Goal: Task Accomplishment & Management: Manage account settings

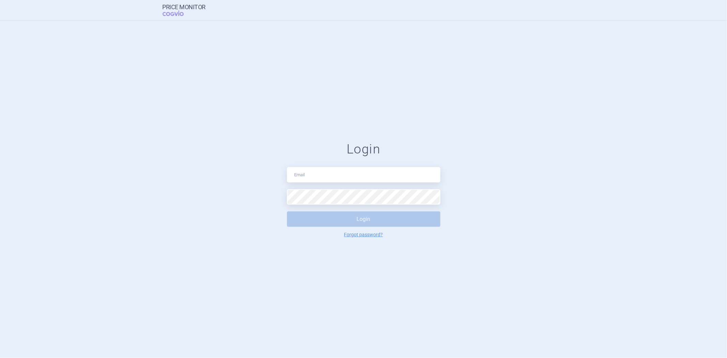
click at [344, 185] on div "Login Login Forgot password?" at bounding box center [363, 190] width 153 height 96
click at [345, 175] on input "text" at bounding box center [363, 174] width 153 height 15
type input "[EMAIL_ADDRESS][PERSON_NAME][DOMAIN_NAME]"
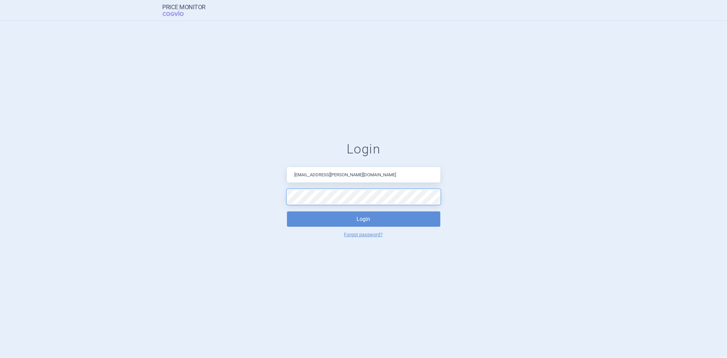
click at [287, 211] on button "Login" at bounding box center [363, 218] width 153 height 15
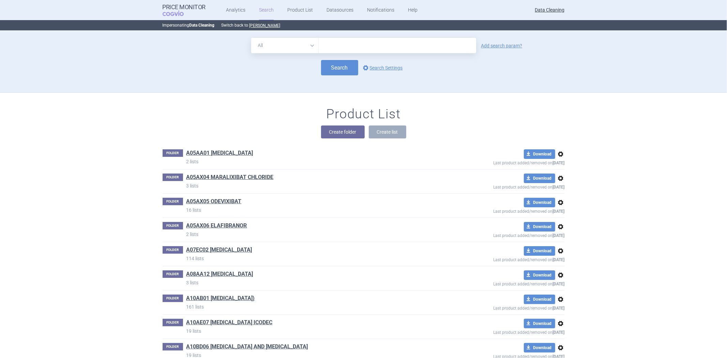
scroll to position [7743, 0]
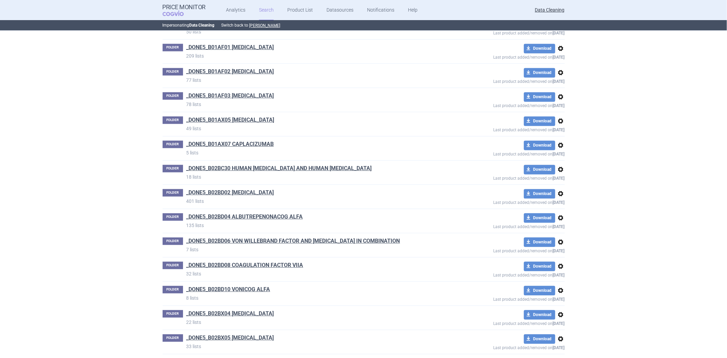
click at [250, 202] on p "401 lists" at bounding box center [316, 201] width 258 height 7
click at [251, 196] on link "_DONE5_B02BD02 [MEDICAL_DATA]" at bounding box center [231, 193] width 88 height 8
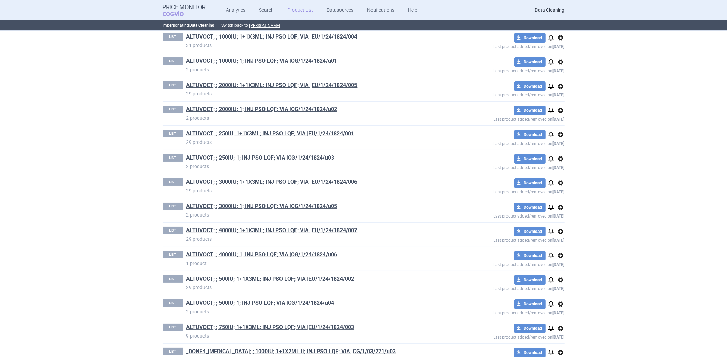
scroll to position [2079, 0]
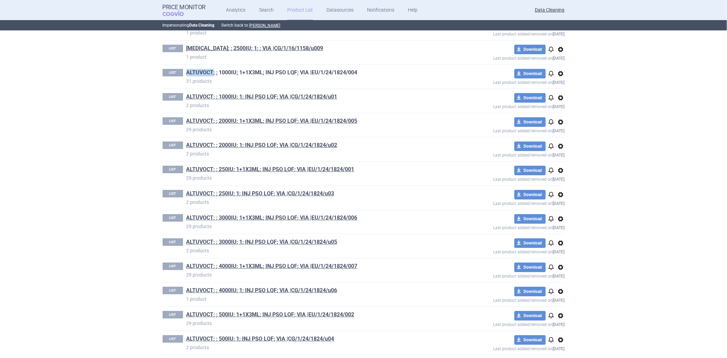
drag, startPoint x: 181, startPoint y: 74, endPoint x: 210, endPoint y: 74, distance: 29.0
click at [210, 74] on div "LIST ALTUVOCT; ; 1000IU; 1+1X3ML; INJ PSO LQF; VIA |EU/1/24/1824/004 31 products" at bounding box center [304, 77] width 282 height 16
copy link "ALTUVOCT"
click at [267, 25] on button "[PERSON_NAME]" at bounding box center [265, 25] width 31 height 5
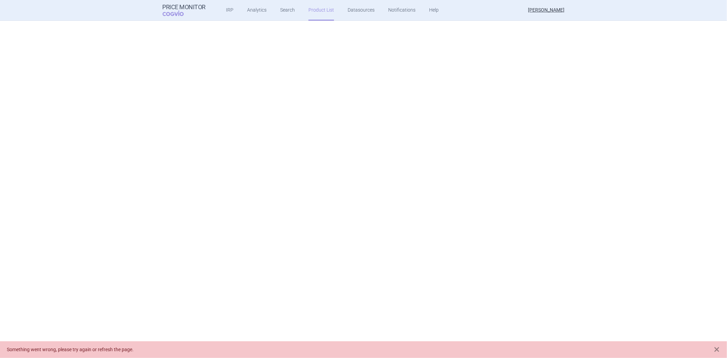
click at [318, 16] on link "Product List" at bounding box center [322, 10] width 26 height 20
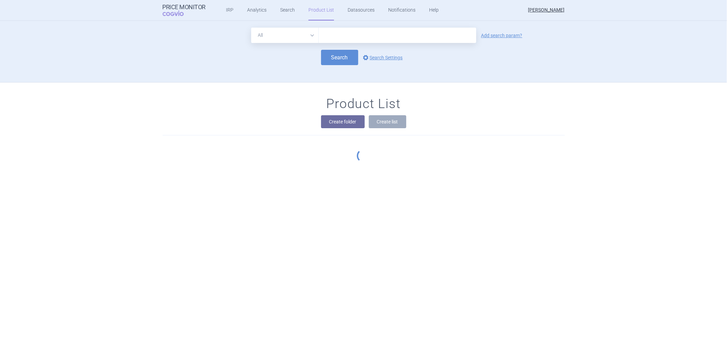
scroll to position [62, 0]
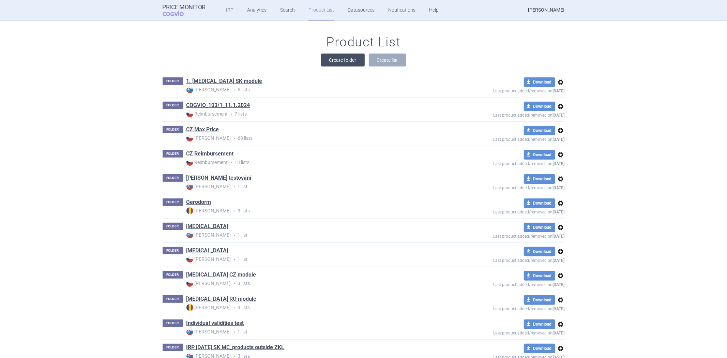
click at [336, 57] on button "Create folder" at bounding box center [343, 60] width 44 height 13
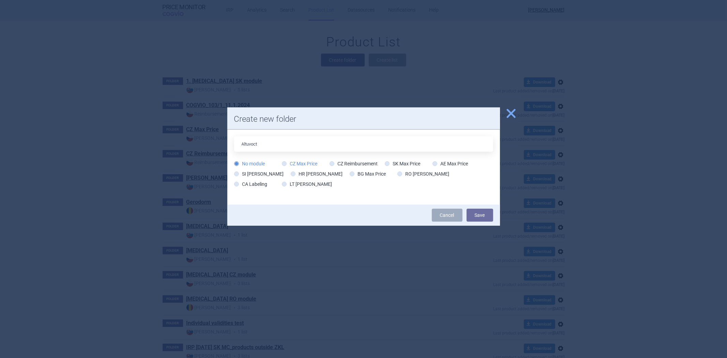
type input "Altuvoct"
click at [298, 164] on label "CZ Max Price" at bounding box center [300, 163] width 36 height 7
click at [282, 161] on input "CZ Max Price" at bounding box center [285, 164] width 7 height 7
radio input "true"
click at [237, 167] on div "No module CZ Max Price CZ Reimbursement SK Max Price AE Max Price SI Max Price …" at bounding box center [363, 175] width 259 height 31
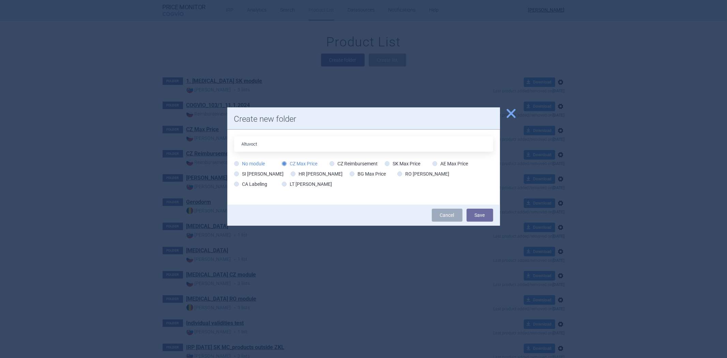
click at [240, 165] on label "No module" at bounding box center [249, 163] width 31 height 7
click at [240, 165] on input "No module" at bounding box center [238, 164] width 7 height 7
radio input "true"
click at [483, 214] on button "Save" at bounding box center [480, 215] width 27 height 13
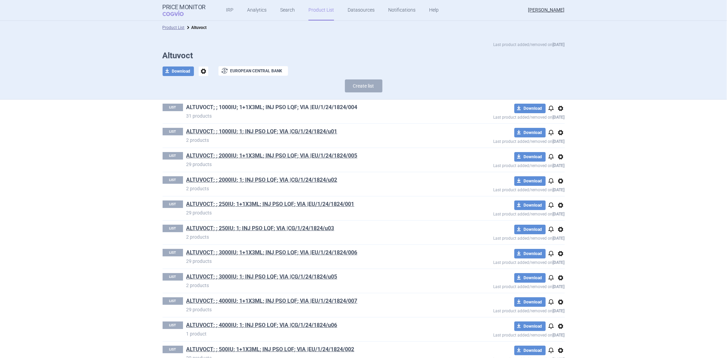
click at [253, 107] on link "ALTUVOCT; ; 1000IU; 1+1X3ML; INJ PSO LQF; VIA |EU/1/24/1824/004" at bounding box center [272, 108] width 171 height 8
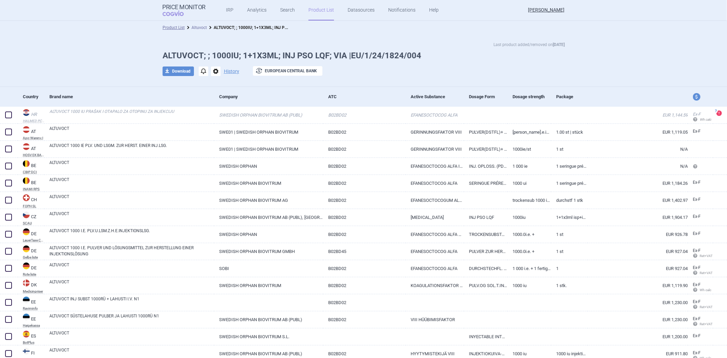
click at [198, 26] on link "Altuvoct" at bounding box center [199, 27] width 15 height 5
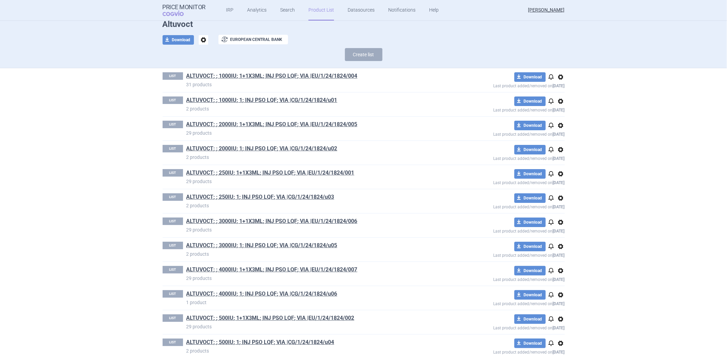
scroll to position [63, 0]
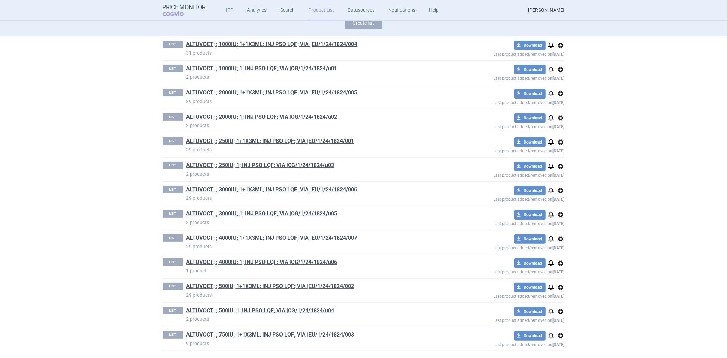
click at [334, 236] on link "ALTUVOCT; ; 4000IU; 1+1X3ML; INJ PSO LQF; VIA |EU/1/24/1824/007" at bounding box center [272, 238] width 171 height 8
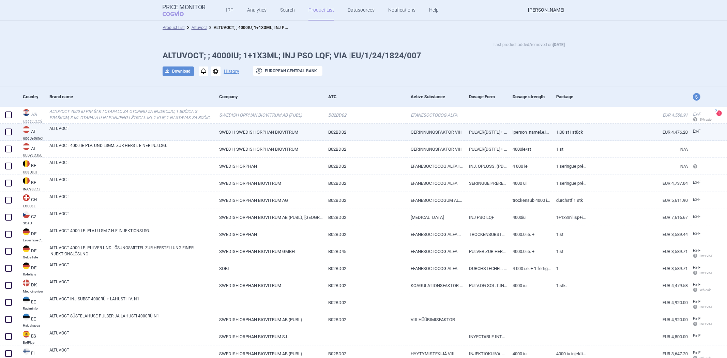
click at [238, 129] on link "SWE01 | SWEDISH ORPHAN BIOVITRUM" at bounding box center [268, 132] width 109 height 17
select select "EUR"
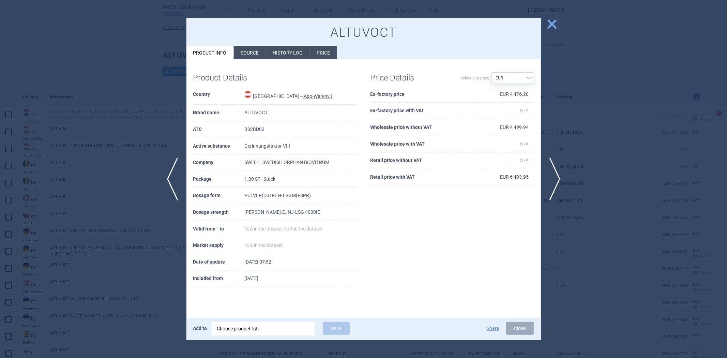
click at [253, 62] on div "Product Details Country Austria — Apo-Warenv.I Brand name ALTUVOCT ATC B02BD02 …" at bounding box center [364, 179] width 355 height 241
click at [253, 55] on li "Source" at bounding box center [250, 52] width 32 height 13
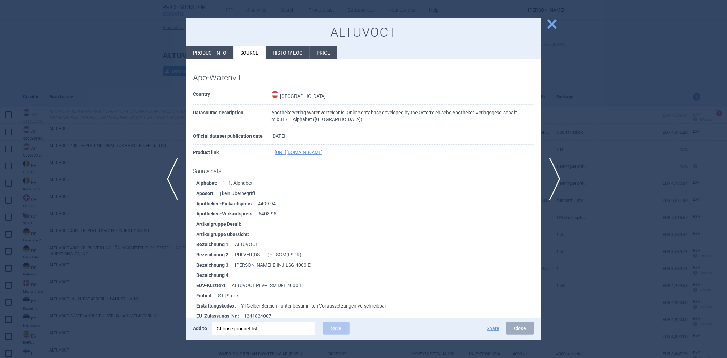
click at [122, 91] on div at bounding box center [363, 179] width 727 height 358
select select "EUR"
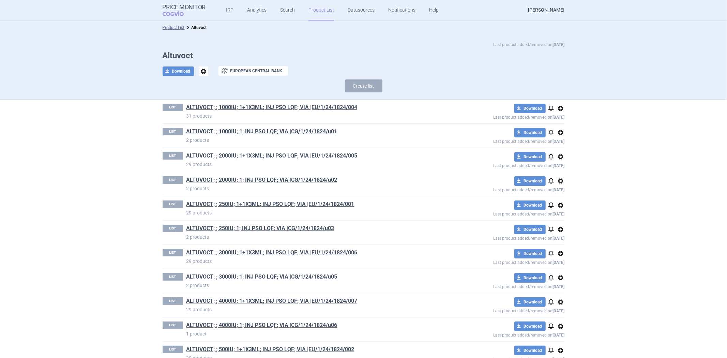
click at [560, 108] on span "options" at bounding box center [561, 108] width 8 height 8
click at [557, 134] on button "Rename" at bounding box center [558, 136] width 22 height 10
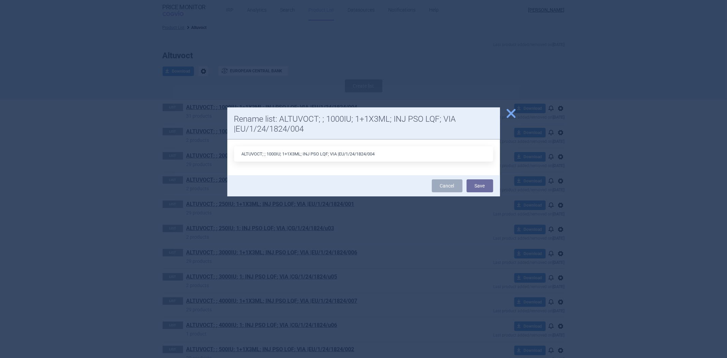
drag, startPoint x: 388, startPoint y: 157, endPoint x: 340, endPoint y: 152, distance: 48.4
click at [340, 152] on input "ALTUVOCT; ; 1000IU; 1+1X3ML; INJ PSO LQF; VIA |EU/1/24/1824/004" at bounding box center [363, 153] width 259 height 15
type input "ALTUVOCT; ; 1000IU; 1+1X3ML; INJ PSO LQF; VIA"
click at [483, 185] on button "Save" at bounding box center [480, 185] width 27 height 13
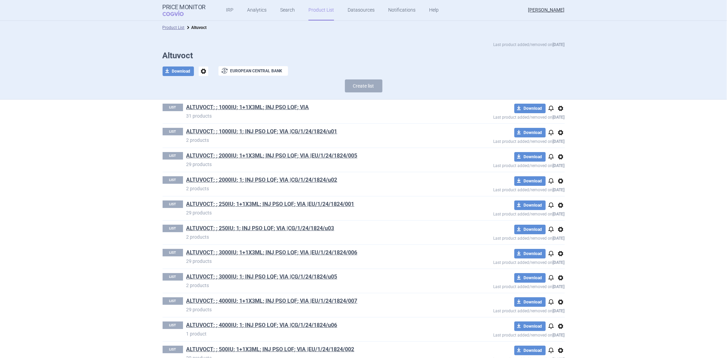
click at [559, 133] on span "options" at bounding box center [561, 133] width 8 height 8
click at [556, 159] on button "Rename" at bounding box center [558, 160] width 22 height 10
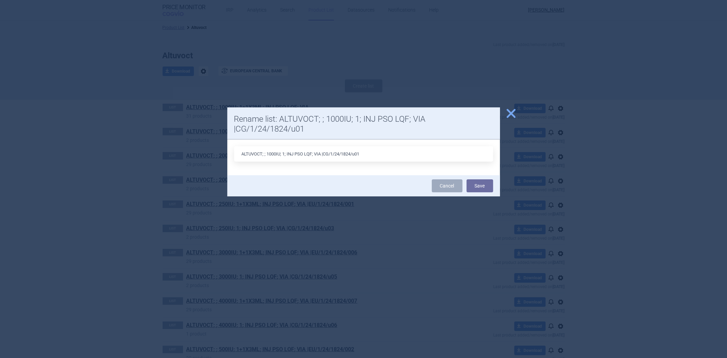
drag, startPoint x: 403, startPoint y: 153, endPoint x: 323, endPoint y: 156, distance: 79.5
click at [323, 156] on input "ALTUVOCT; ; 1000IU; 1; INJ PSO LQF; VIA |CG/1/24/1824/u01" at bounding box center [363, 153] width 259 height 15
type input "ALTUVOCT; ; 1000IU; 1; INJ PSO LQF; VIA"
click at [474, 186] on button "Save" at bounding box center [480, 185] width 27 height 13
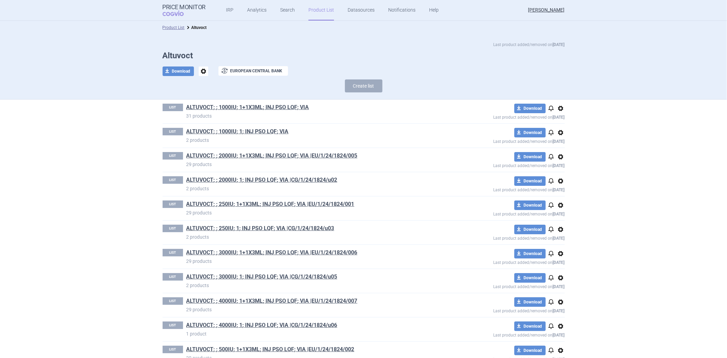
click at [560, 154] on span "options" at bounding box center [561, 157] width 8 height 8
click at [554, 182] on button "Rename" at bounding box center [558, 184] width 22 height 10
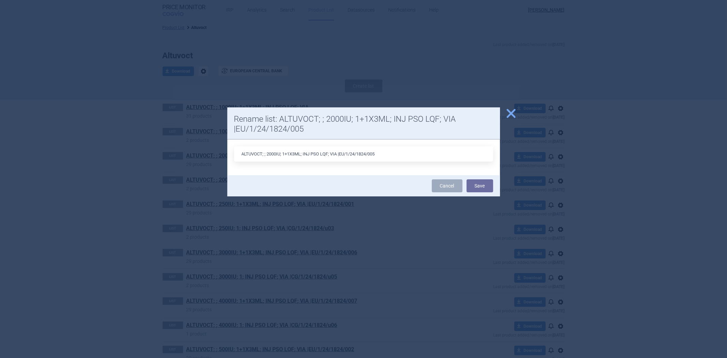
drag, startPoint x: 405, startPoint y: 155, endPoint x: 341, endPoint y: 154, distance: 63.8
click at [341, 154] on input "ALTUVOCT; ; 2000IU; 1+1X3ML; INJ PSO LQF; VIA |EU/1/24/1824/005" at bounding box center [363, 153] width 259 height 15
type input "ALTUVOCT; ; 2000IU; 1+1X3ML; INJ PSO LQF; VIA"
click at [477, 184] on button "Save" at bounding box center [480, 185] width 27 height 13
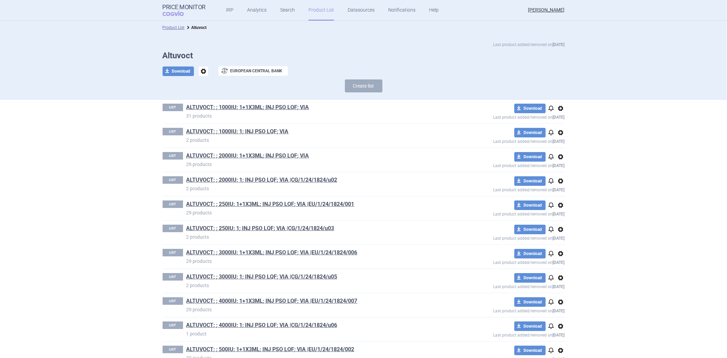
click at [557, 182] on span "options" at bounding box center [561, 181] width 8 height 8
click at [551, 206] on button "Rename" at bounding box center [558, 208] width 22 height 10
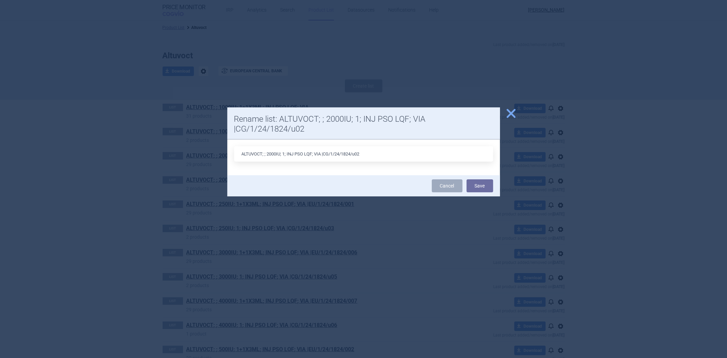
drag, startPoint x: 386, startPoint y: 156, endPoint x: 322, endPoint y: 145, distance: 65.4
click at [322, 145] on div "ALTUVOCT; ; 2000IU; 1; INJ PSO LQF; VIA |CG/1/24/1824/u02" at bounding box center [363, 157] width 273 height 36
type input "ALTUVOCT; ; 2000IU; 1; INJ PSO LQF; VIA"
click at [473, 183] on button "Save" at bounding box center [480, 185] width 27 height 13
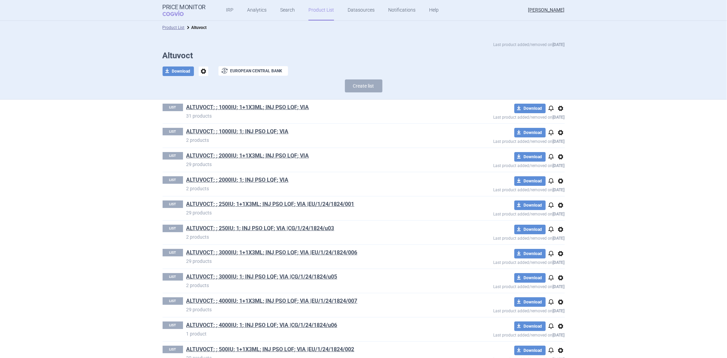
click at [557, 207] on span "options" at bounding box center [561, 205] width 8 height 8
click at [557, 233] on button "Rename" at bounding box center [558, 232] width 22 height 10
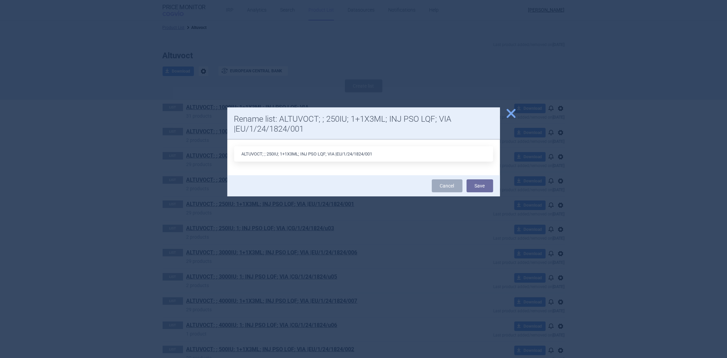
drag, startPoint x: 384, startPoint y: 155, endPoint x: 336, endPoint y: 151, distance: 48.3
click at [336, 151] on input "ALTUVOCT; ; 250IU; 1+1X3ML; INJ PSO LQF; VIA |EU/1/24/1824/001" at bounding box center [363, 153] width 259 height 15
type input "ALTUVOCT; ; 250IU; 1+1X3ML; INJ PSO LQF; VIA"
click at [488, 189] on button "Save" at bounding box center [480, 185] width 27 height 13
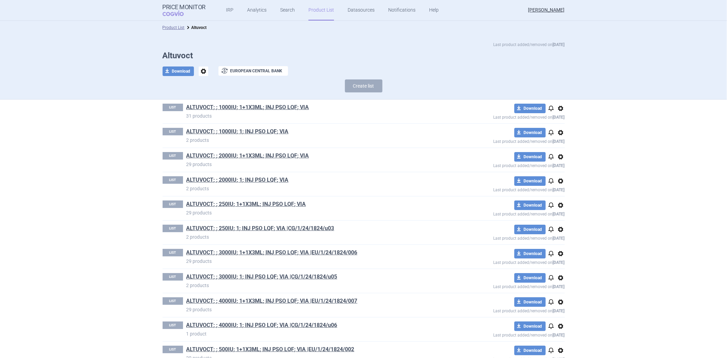
click at [558, 231] on span "options" at bounding box center [561, 229] width 8 height 8
click at [560, 259] on button "Rename" at bounding box center [558, 257] width 22 height 10
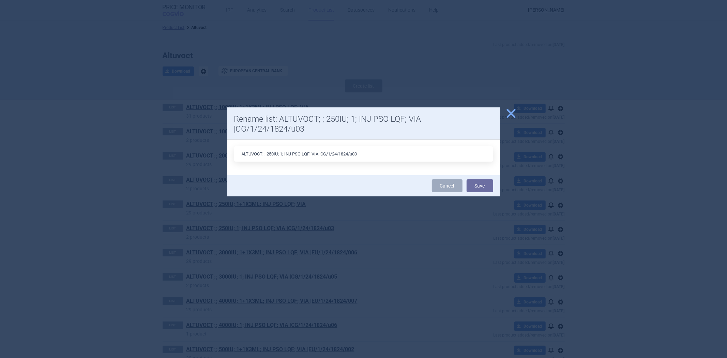
drag, startPoint x: 400, startPoint y: 155, endPoint x: 319, endPoint y: 154, distance: 80.5
click at [319, 154] on input "ALTUVOCT; ; 250IU; 1; INJ PSO LQF; VIA |CG/1/24/1824/u03" at bounding box center [363, 153] width 259 height 15
type input "ALTUVOCT; ; 250IU; 1; INJ PSO LQF; VIA"
click at [472, 185] on button "Save" at bounding box center [480, 185] width 27 height 13
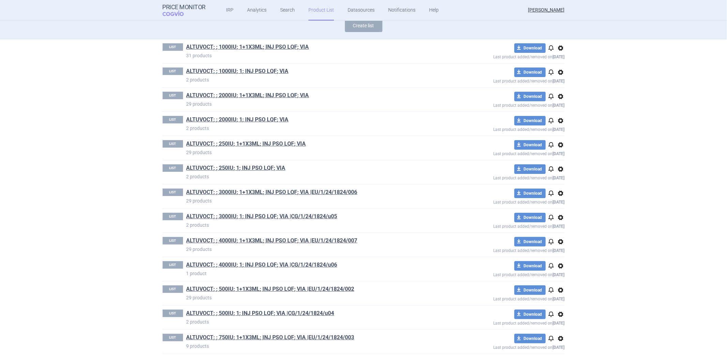
scroll to position [63, 0]
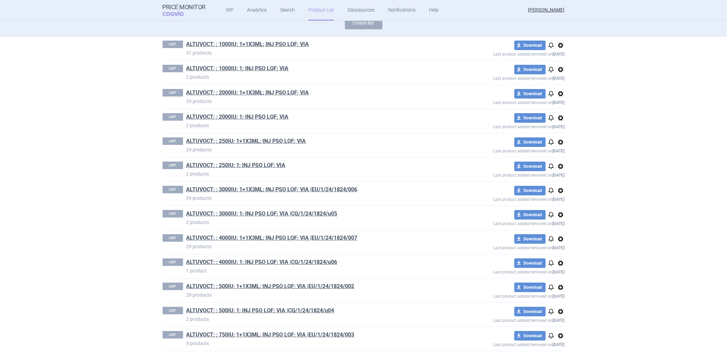
click at [557, 190] on span "options" at bounding box center [561, 191] width 8 height 8
click at [550, 217] on button "Rename" at bounding box center [558, 218] width 22 height 10
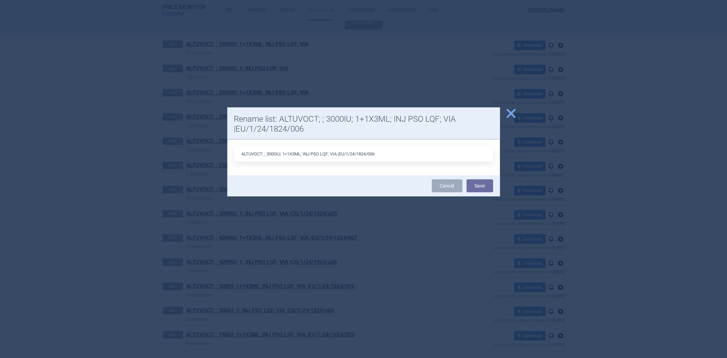
drag, startPoint x: 396, startPoint y: 153, endPoint x: 339, endPoint y: 155, distance: 57.0
click at [339, 155] on input "ALTUVOCT; ; 3000IU; 1+1X3ML; INJ PSO LQF; VIA |EU/1/24/1824/006" at bounding box center [363, 153] width 259 height 15
type input "ALTUVOCT; ; 3000IU; 1+1X3ML; INJ PSO LQF; VIA"
click at [475, 187] on button "Save" at bounding box center [480, 185] width 27 height 13
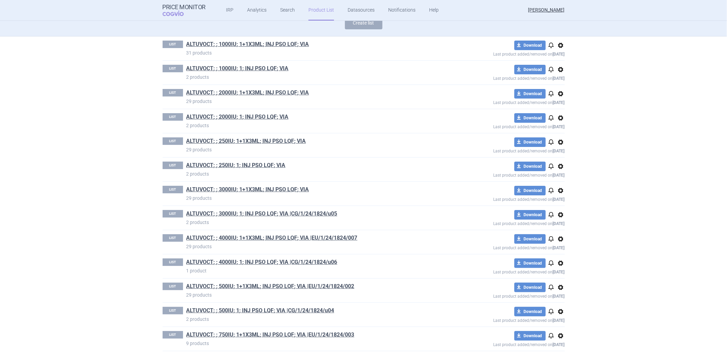
click at [557, 216] on span "options" at bounding box center [561, 215] width 8 height 8
click at [557, 240] on button "Rename" at bounding box center [558, 242] width 22 height 10
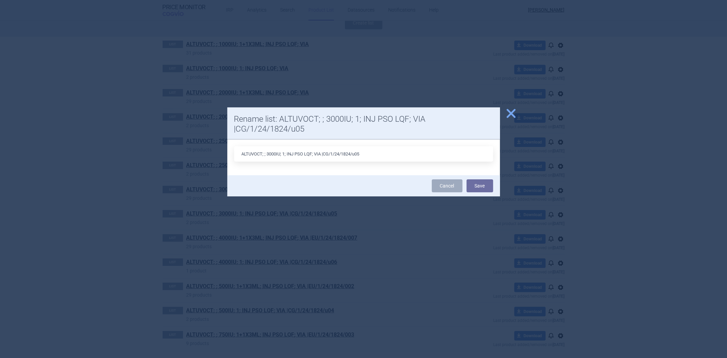
drag, startPoint x: 384, startPoint y: 153, endPoint x: 324, endPoint y: 151, distance: 60.1
click at [324, 151] on input "ALTUVOCT; ; 3000IU; 1; INJ PSO LQF; VIA |CG/1/24/1824/u05" at bounding box center [363, 153] width 259 height 15
type input "ALTUVOCT; ; 3000IU; 1; INJ PSO LQF; VIA"
click at [480, 182] on button "Save" at bounding box center [480, 185] width 27 height 13
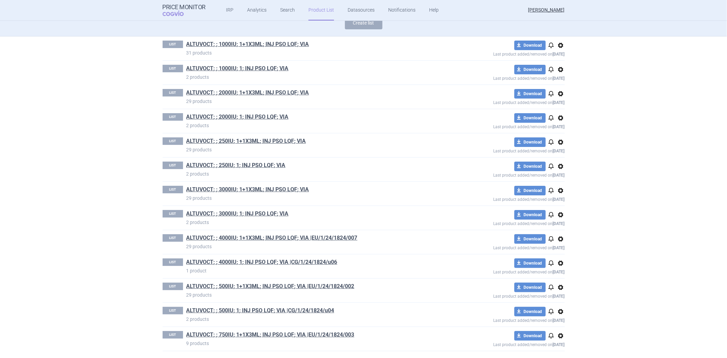
click at [558, 240] on span "options" at bounding box center [561, 239] width 8 height 8
click at [556, 267] on button "Rename" at bounding box center [558, 266] width 22 height 10
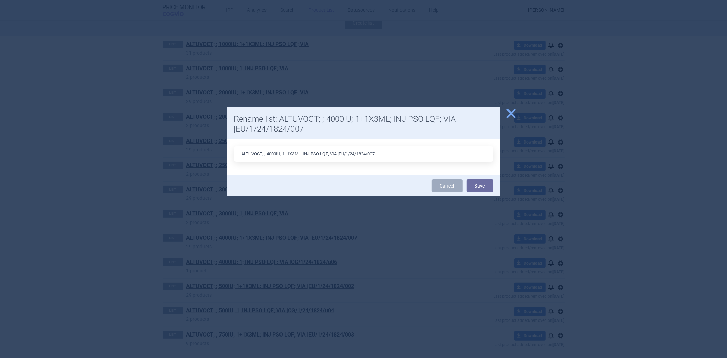
drag, startPoint x: 393, startPoint y: 148, endPoint x: 338, endPoint y: 149, distance: 54.9
click at [338, 149] on input "ALTUVOCT; ; 4000IU; 1+1X3ML; INJ PSO LQF; VIA |EU/1/24/1824/007" at bounding box center [363, 153] width 259 height 15
type input "ALTUVOCT; ; 4000IU; 1+1X3ML; INJ PSO LQF; VIA"
click at [477, 182] on button "Save" at bounding box center [480, 185] width 27 height 13
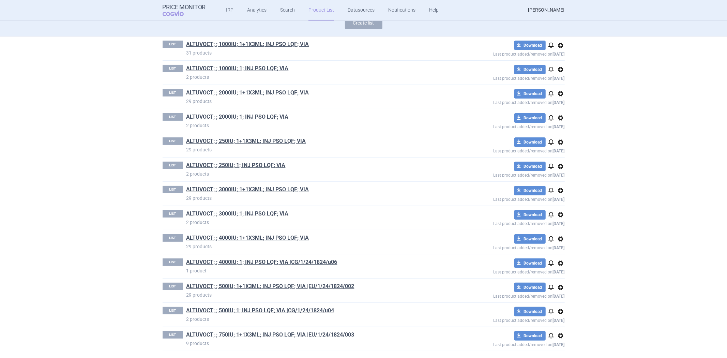
click at [561, 263] on span "options" at bounding box center [561, 263] width 8 height 8
click at [563, 289] on button "Rename" at bounding box center [558, 290] width 22 height 10
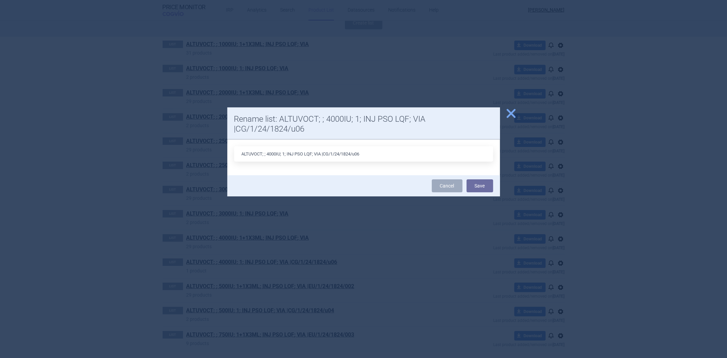
drag, startPoint x: 389, startPoint y: 154, endPoint x: 321, endPoint y: 152, distance: 68.6
click at [321, 152] on input "ALTUVOCT; ; 4000IU; 1; INJ PSO LQF; VIA |CG/1/24/1824/u06" at bounding box center [363, 153] width 259 height 15
type input "ALTUVOCT; ; 4000IU; 1; INJ PSO LQF; VIA"
click at [471, 181] on button "Save" at bounding box center [480, 185] width 27 height 13
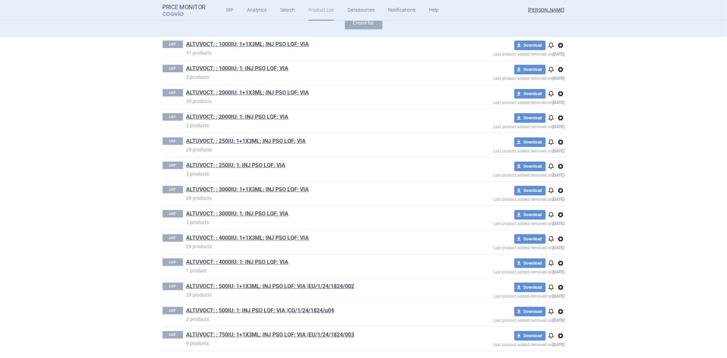
click at [559, 285] on span "options" at bounding box center [561, 287] width 8 height 8
click at [554, 312] on button "Rename" at bounding box center [558, 315] width 22 height 10
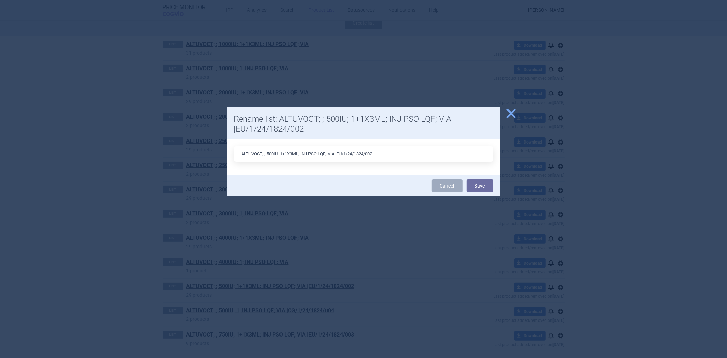
drag, startPoint x: 375, startPoint y: 158, endPoint x: 335, endPoint y: 156, distance: 40.3
click at [335, 156] on input "ALTUVOCT; ; 500IU; 1+1X3ML; INJ PSO LQF; VIA |EU/1/24/1824/002" at bounding box center [363, 153] width 259 height 15
type input "ALTUVOCT; ; 500IU; 1+1X3ML; INJ PSO LQF; VIA"
click at [482, 182] on button "Save" at bounding box center [480, 185] width 27 height 13
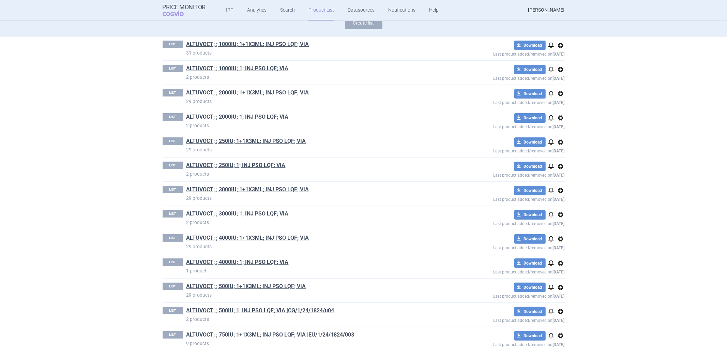
click at [557, 316] on div "download Download notifications options Last product added/removed on 13 May" at bounding box center [504, 315] width 121 height 16
click at [557, 313] on span "options" at bounding box center [561, 312] width 8 height 8
click at [563, 332] on button "Rename" at bounding box center [558, 334] width 22 height 10
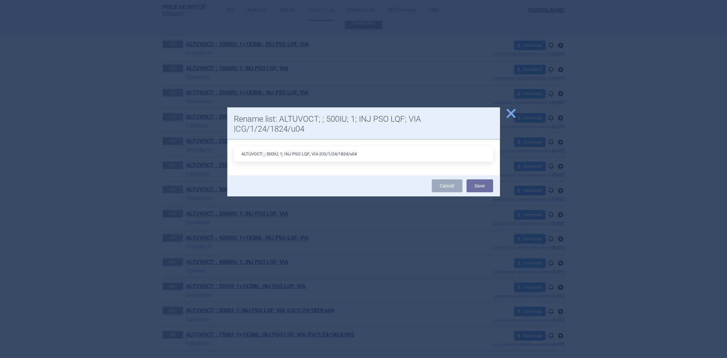
drag, startPoint x: 384, startPoint y: 157, endPoint x: 319, endPoint y: 150, distance: 65.8
click at [319, 150] on input "ALTUVOCT; ; 500IU; 1; INJ PSO LQF; VIA |CG/1/24/1824/u04" at bounding box center [363, 153] width 259 height 15
type input "ALTUVOCT; ; 500IU; 1; INJ PSO LQF; VIA"
click at [490, 186] on button "Save" at bounding box center [480, 185] width 27 height 13
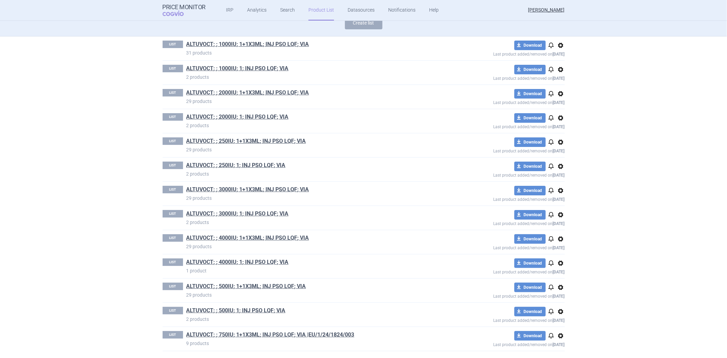
click at [558, 337] on span "options" at bounding box center [561, 336] width 8 height 8
click at [565, 332] on button "Rename" at bounding box center [558, 334] width 22 height 10
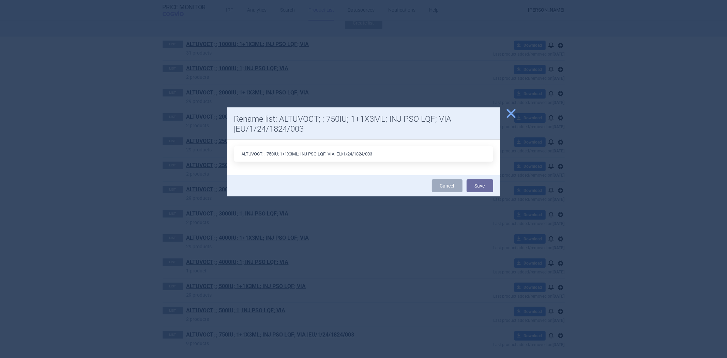
drag, startPoint x: 422, startPoint y: 159, endPoint x: 336, endPoint y: 150, distance: 86.0
click at [336, 150] on input "ALTUVOCT; ; 750IU; 1+1X3ML; INJ PSO LQF; VIA |EU/1/24/1824/003" at bounding box center [363, 153] width 259 height 15
type input "ALTUVOCT; ; 750IU; 1+1X3ML; INJ PSO LQF; VIA"
click at [476, 186] on button "Save" at bounding box center [480, 185] width 27 height 13
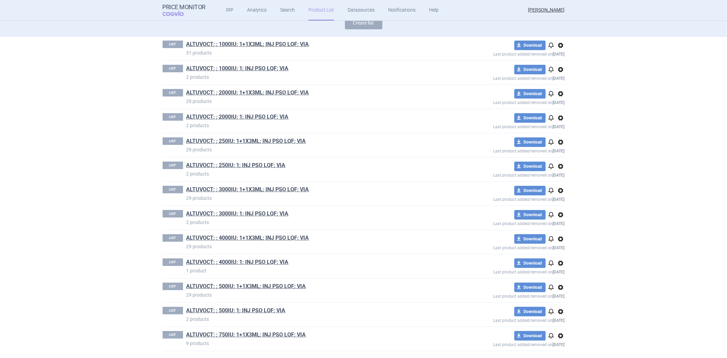
click at [261, 330] on div "LIST ALTUVOCT; ; 750IU; 1+1X3ML; INJ PSO LQF; VIA 9 products download Download …" at bounding box center [364, 339] width 402 height 24
click at [259, 332] on link "ALTUVOCT; ; 750IU; 1+1X3ML; INJ PSO LQF; VIA" at bounding box center [247, 335] width 120 height 8
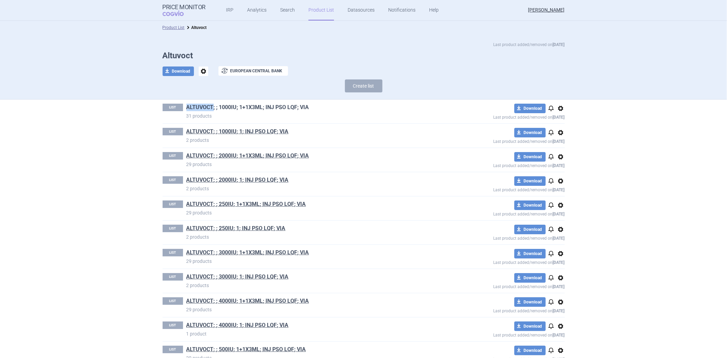
drag, startPoint x: 181, startPoint y: 108, endPoint x: 209, endPoint y: 107, distance: 28.0
click at [209, 107] on div "LIST ALTUVOCT; ; 1000IU; 1+1X3ML; INJ PSO LQF; VIA 31 products" at bounding box center [304, 112] width 282 height 16
copy link "ALTUVOCT"
click at [203, 71] on span "options" at bounding box center [204, 72] width 10 height 10
click at [196, 98] on button "Rename" at bounding box center [200, 99] width 22 height 10
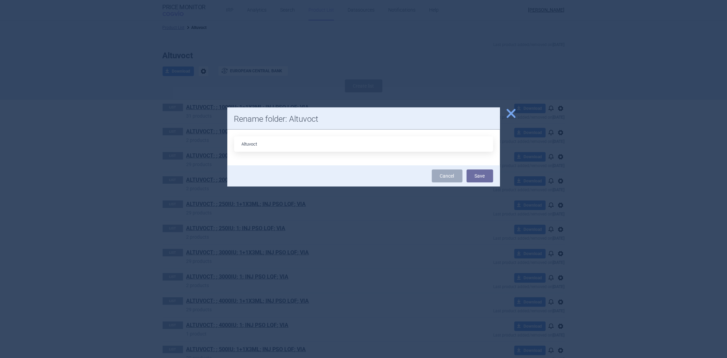
click at [296, 137] on input "Altuvoct" at bounding box center [363, 143] width 259 height 15
click at [291, 144] on input "Altuvoct" at bounding box center [363, 143] width 259 height 15
type input "ALTUVOCT"
click at [488, 177] on button "Save" at bounding box center [480, 176] width 27 height 13
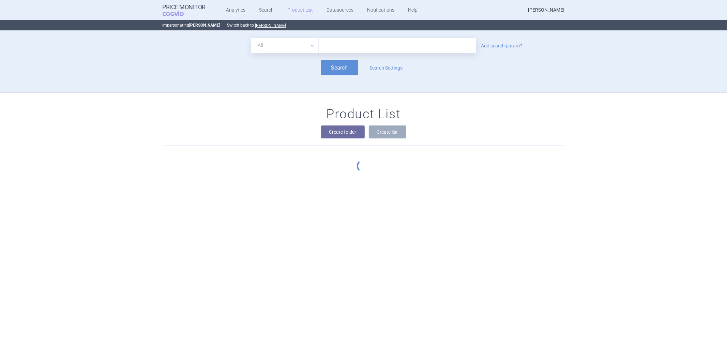
scroll to position [62, 0]
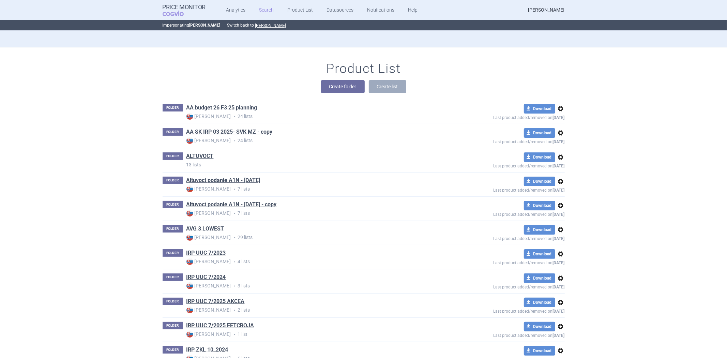
scroll to position [27, 0]
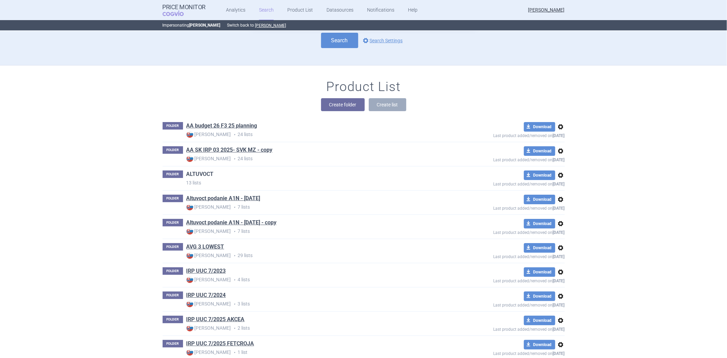
click at [203, 172] on link "ALTUVOCT" at bounding box center [200, 175] width 27 height 8
